Goal: Transaction & Acquisition: Purchase product/service

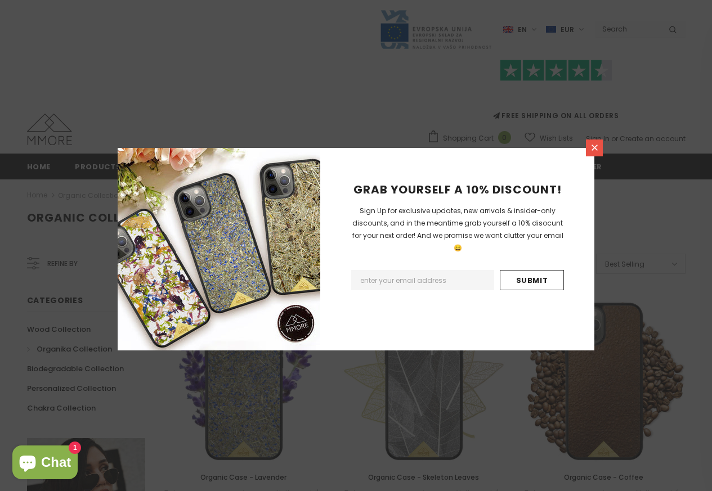
click at [594, 150] on icon at bounding box center [595, 148] width 10 height 10
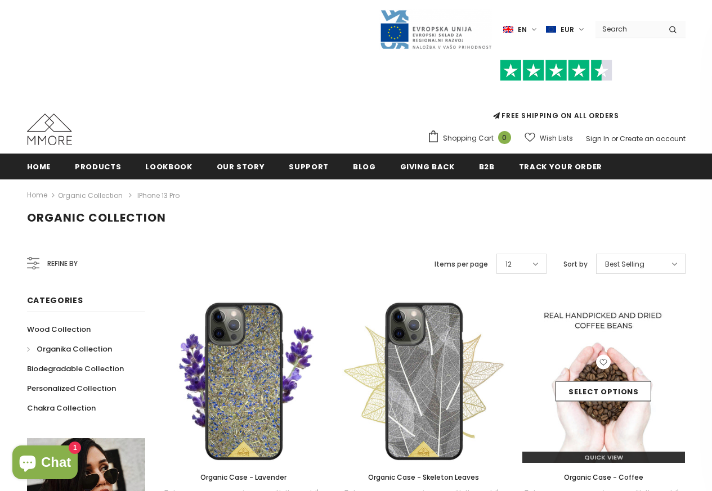
click at [597, 340] on img at bounding box center [603, 381] width 163 height 163
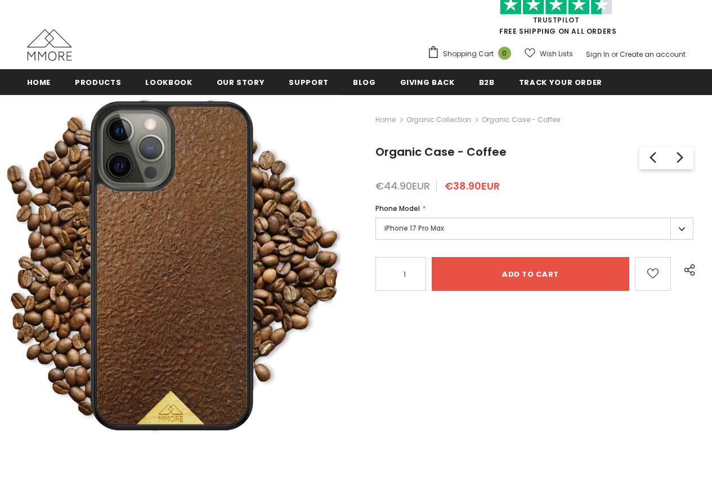
scroll to position [69, 0]
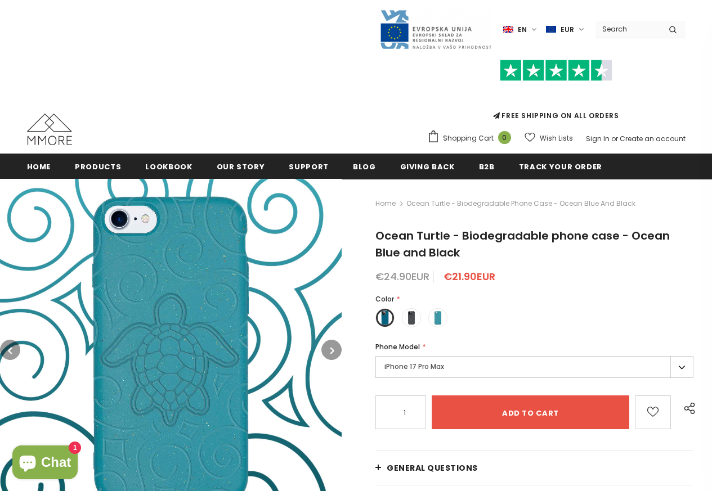
click at [675, 216] on div "Home Ocean Turtle - Biodegradable phone case - Ocean Blue and Black" at bounding box center [534, 203] width 318 height 32
click at [678, 369] on label "iPhone 17 Pro Max" at bounding box center [534, 367] width 318 height 22
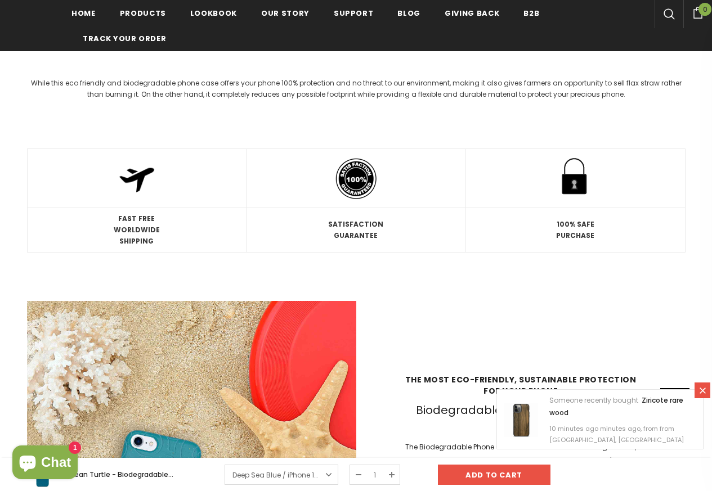
scroll to position [746, 0]
